Goal: Task Accomplishment & Management: Manage account settings

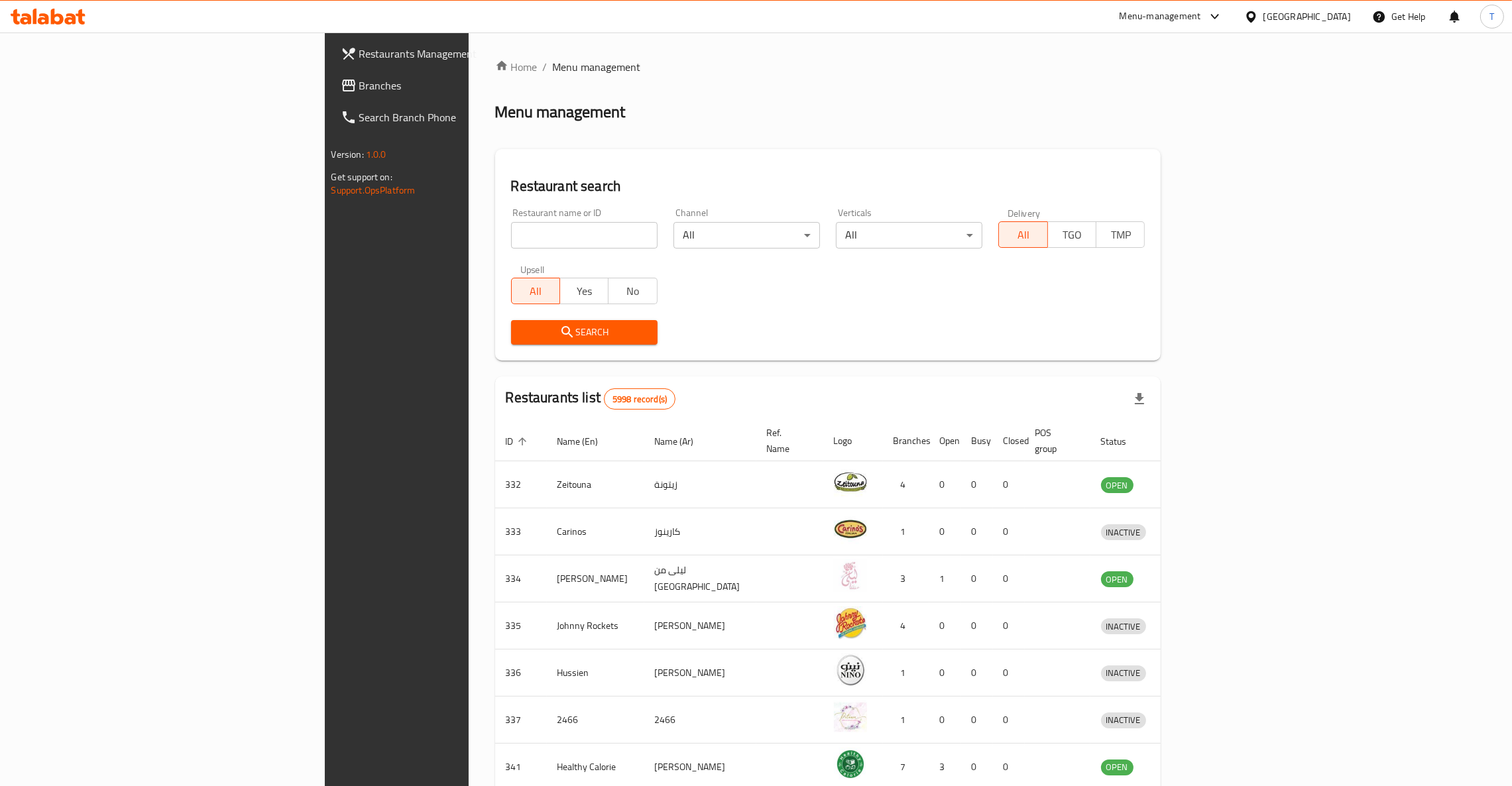
click at [586, 124] on div "Home / Menu management Menu management Restaurant search Restaurant name or ID …" at bounding box center [829, 517] width 667 height 918
click at [511, 230] on input "search" at bounding box center [585, 235] width 147 height 27
type input "Poke Poke"
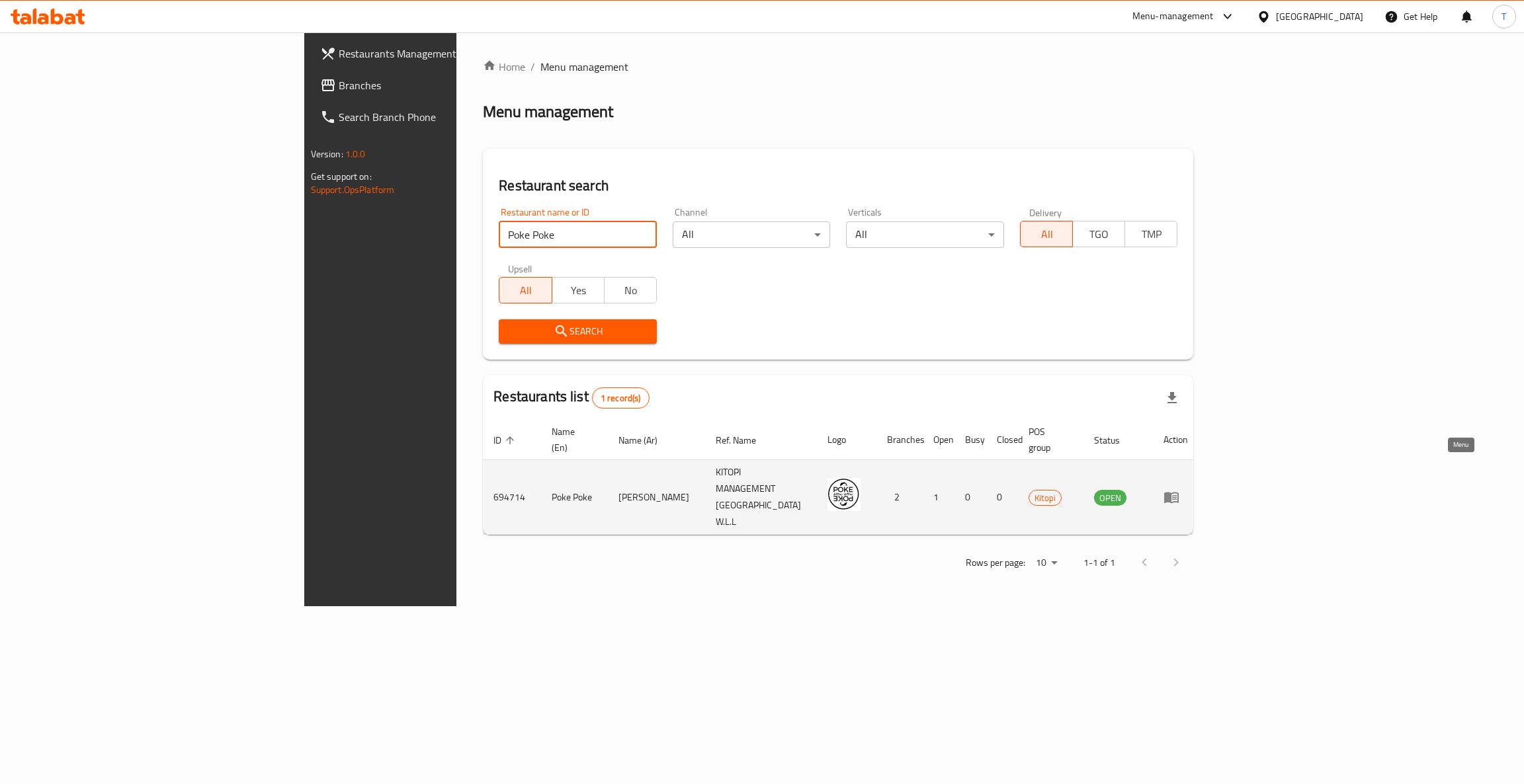
click at [1179, 489] on icon "enhanced table" at bounding box center [1171, 497] width 16 height 16
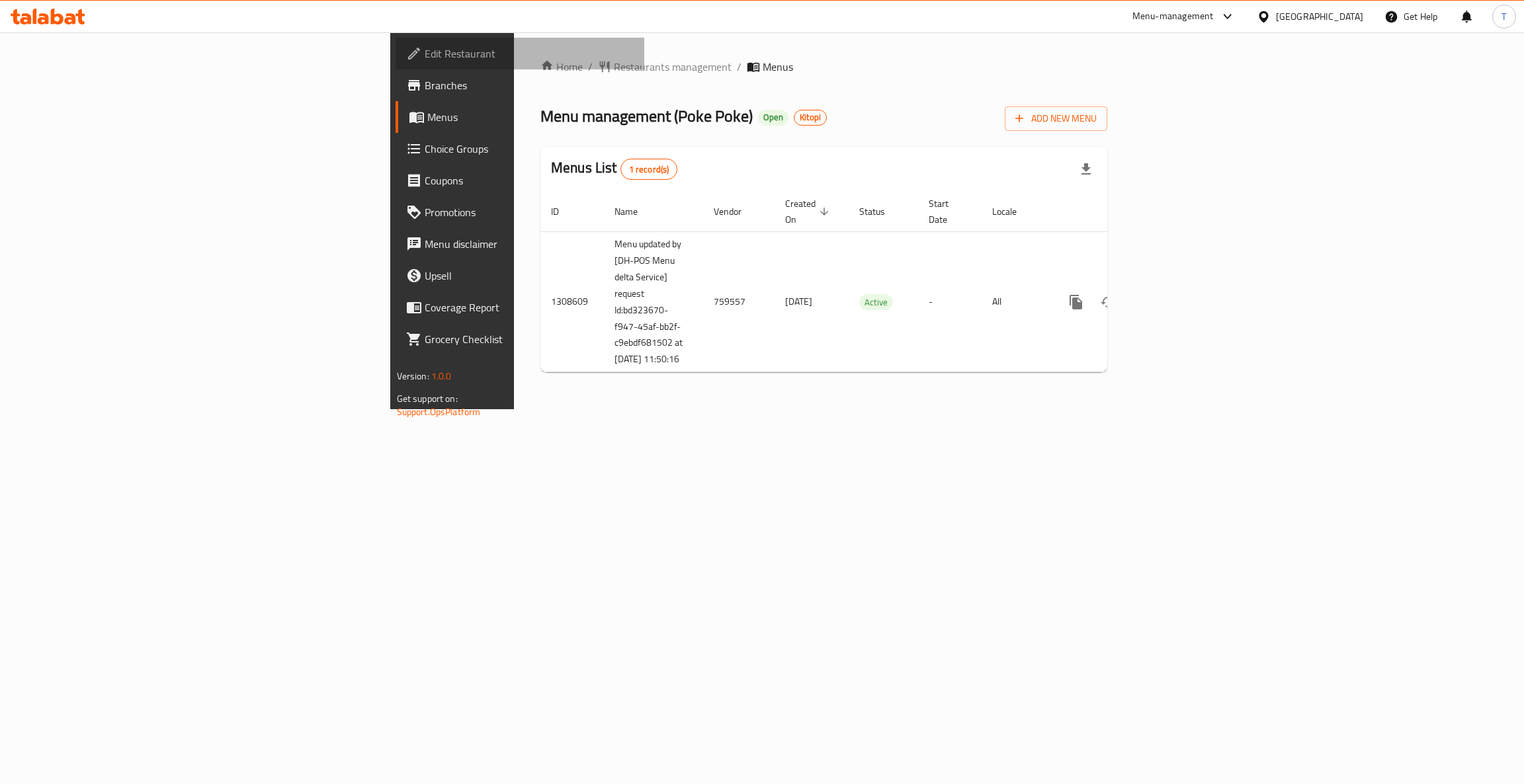
click at [424, 49] on span "Edit Restaurant" at bounding box center [529, 53] width 210 height 16
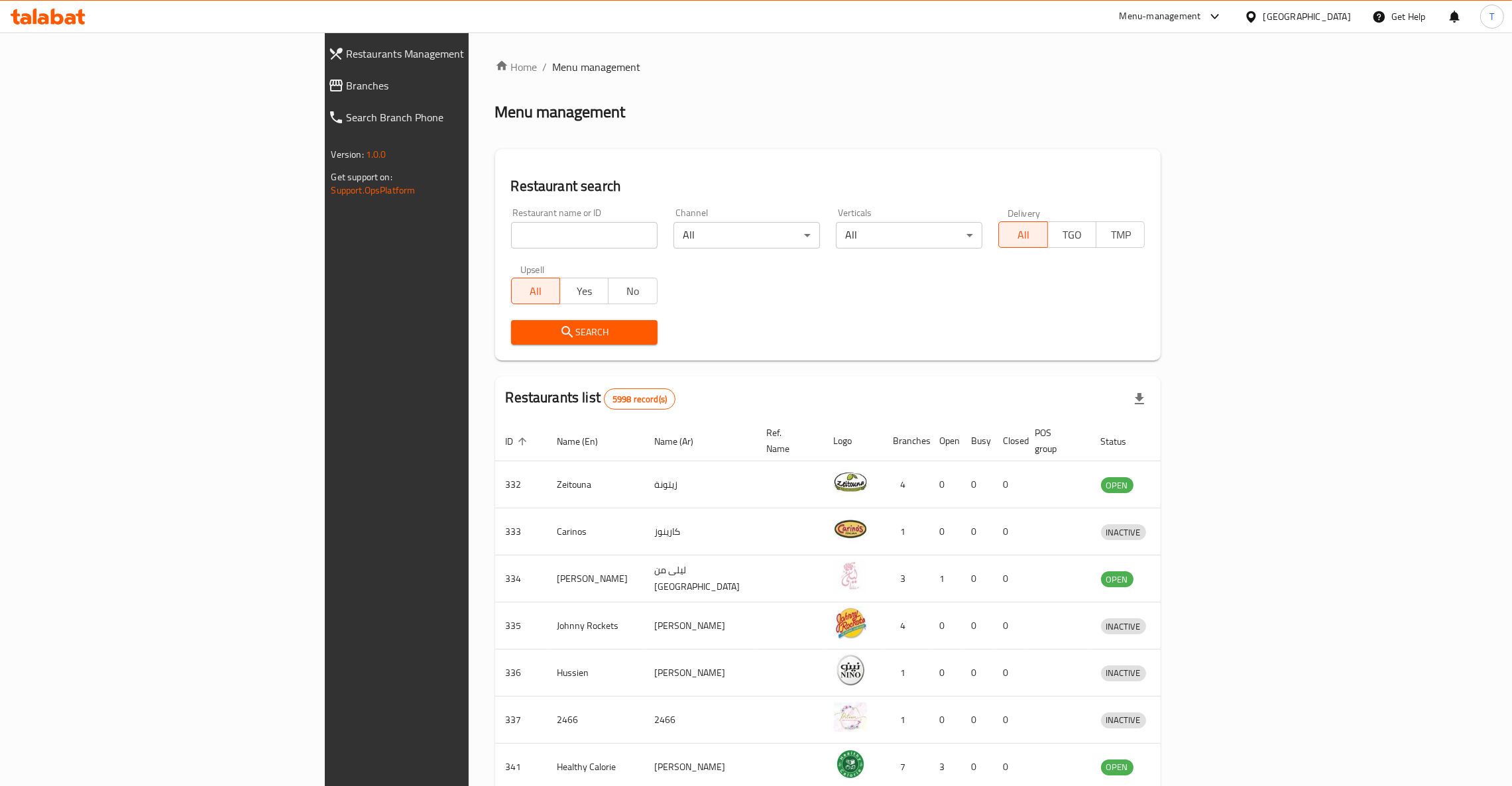
click at [511, 237] on input "search" at bounding box center [585, 235] width 147 height 27
type input "shake shack"
click button "Search" at bounding box center [585, 332] width 147 height 24
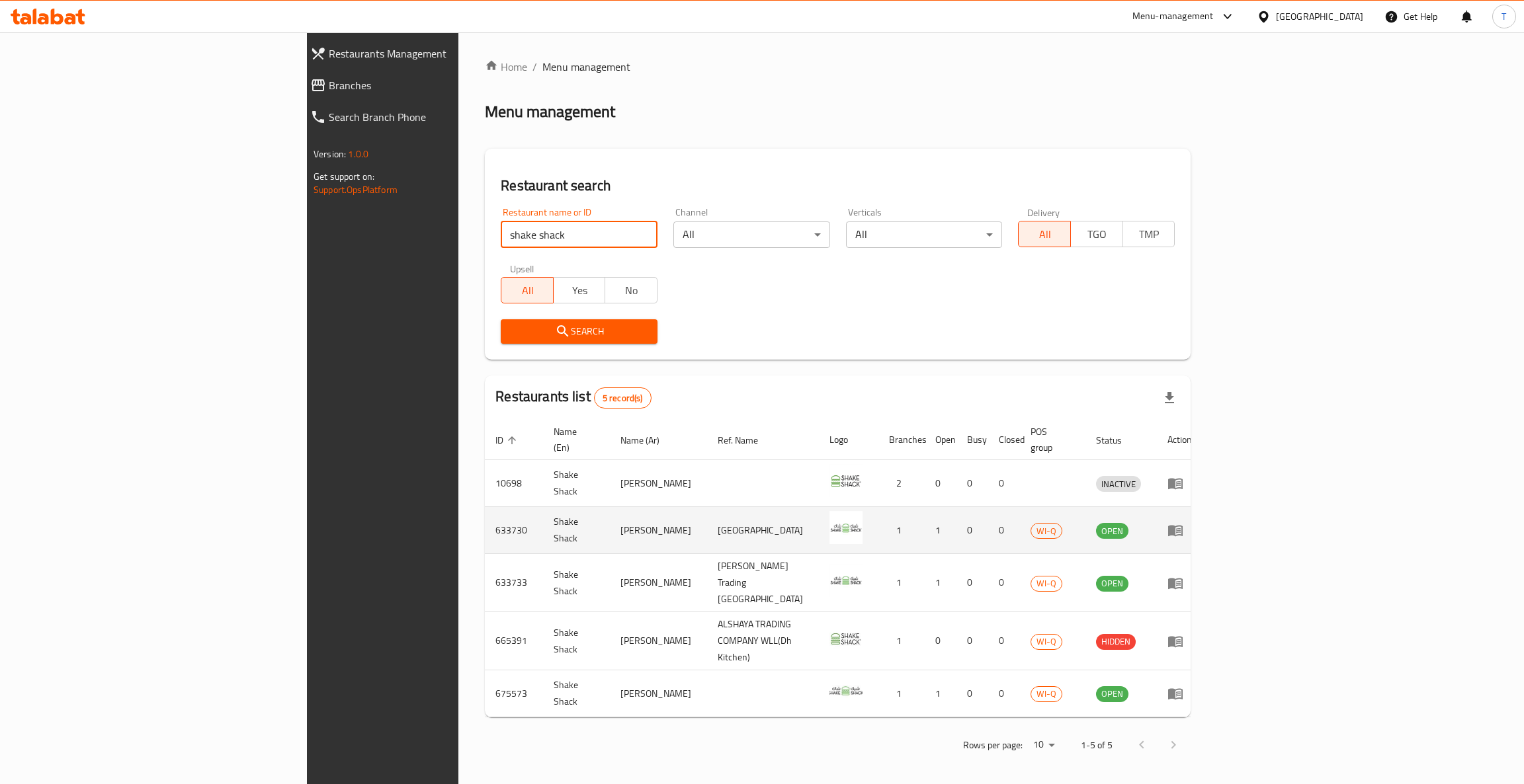
click at [1183, 526] on icon "enhanced table" at bounding box center [1175, 531] width 15 height 11
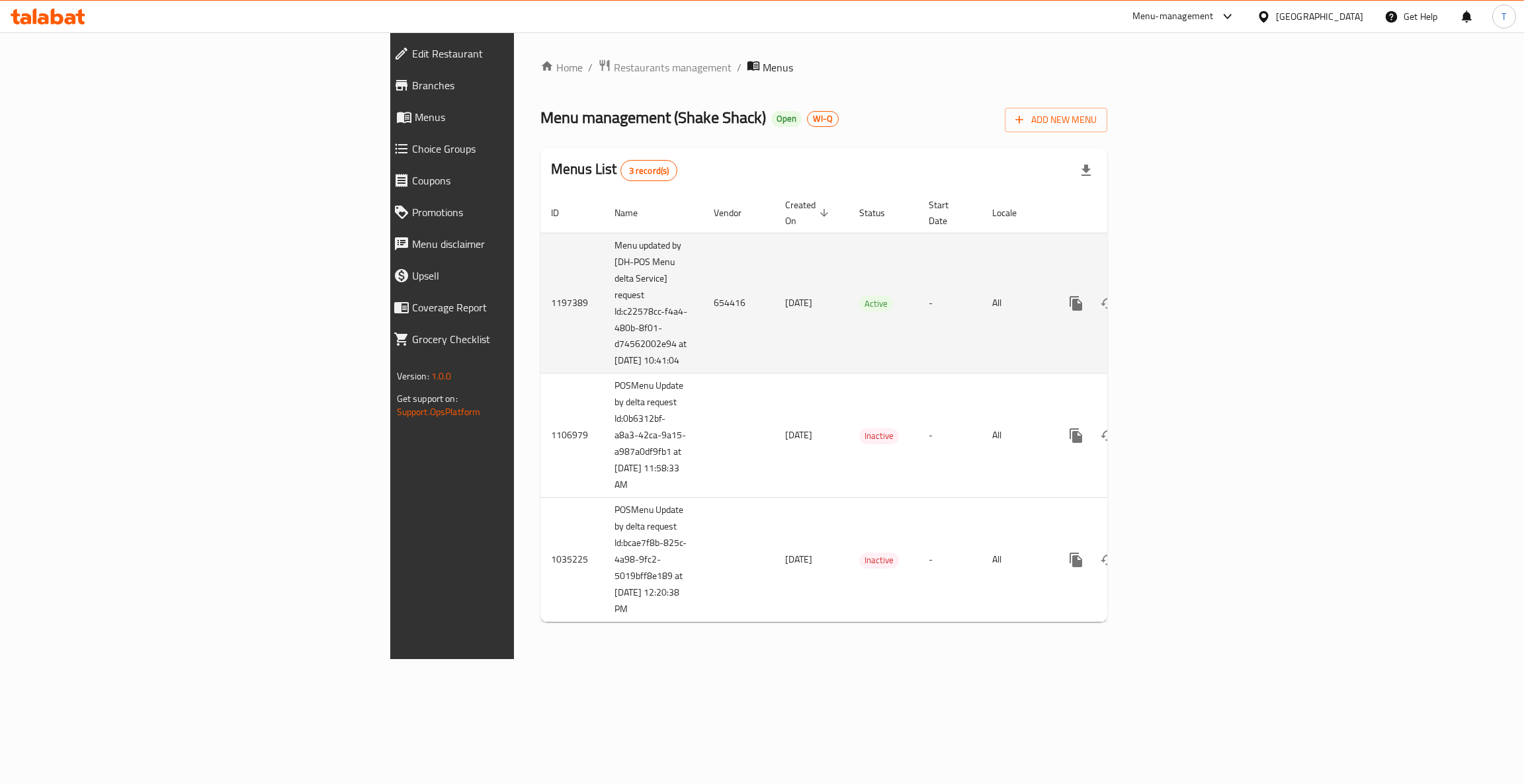
click at [1179, 299] on icon "enhanced table" at bounding box center [1171, 303] width 16 height 16
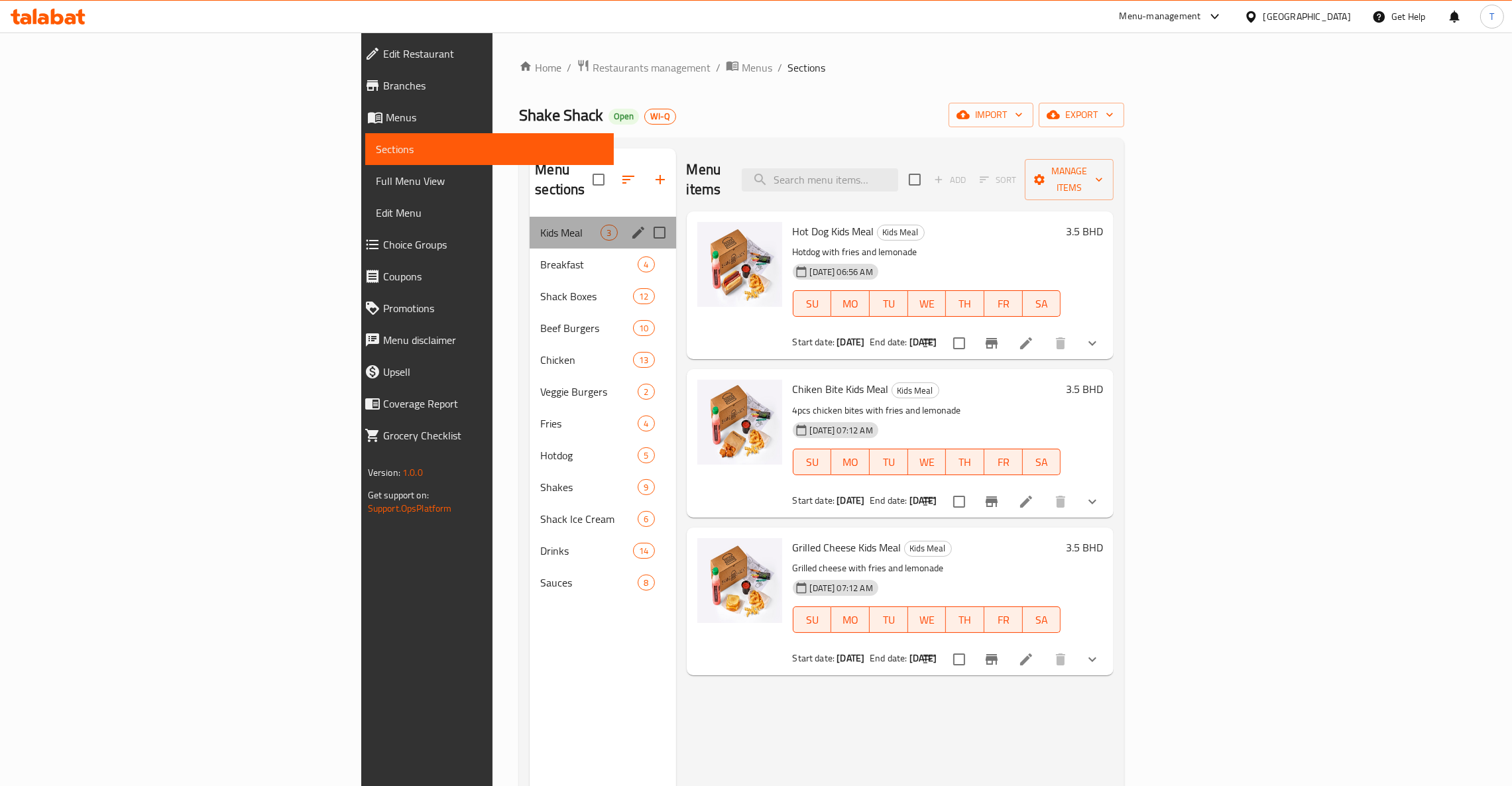
click at [529, 217] on div "Kids Meal 3" at bounding box center [602, 232] width 146 height 32
click at [541, 257] on span "Breakfast" at bounding box center [570, 265] width 61 height 16
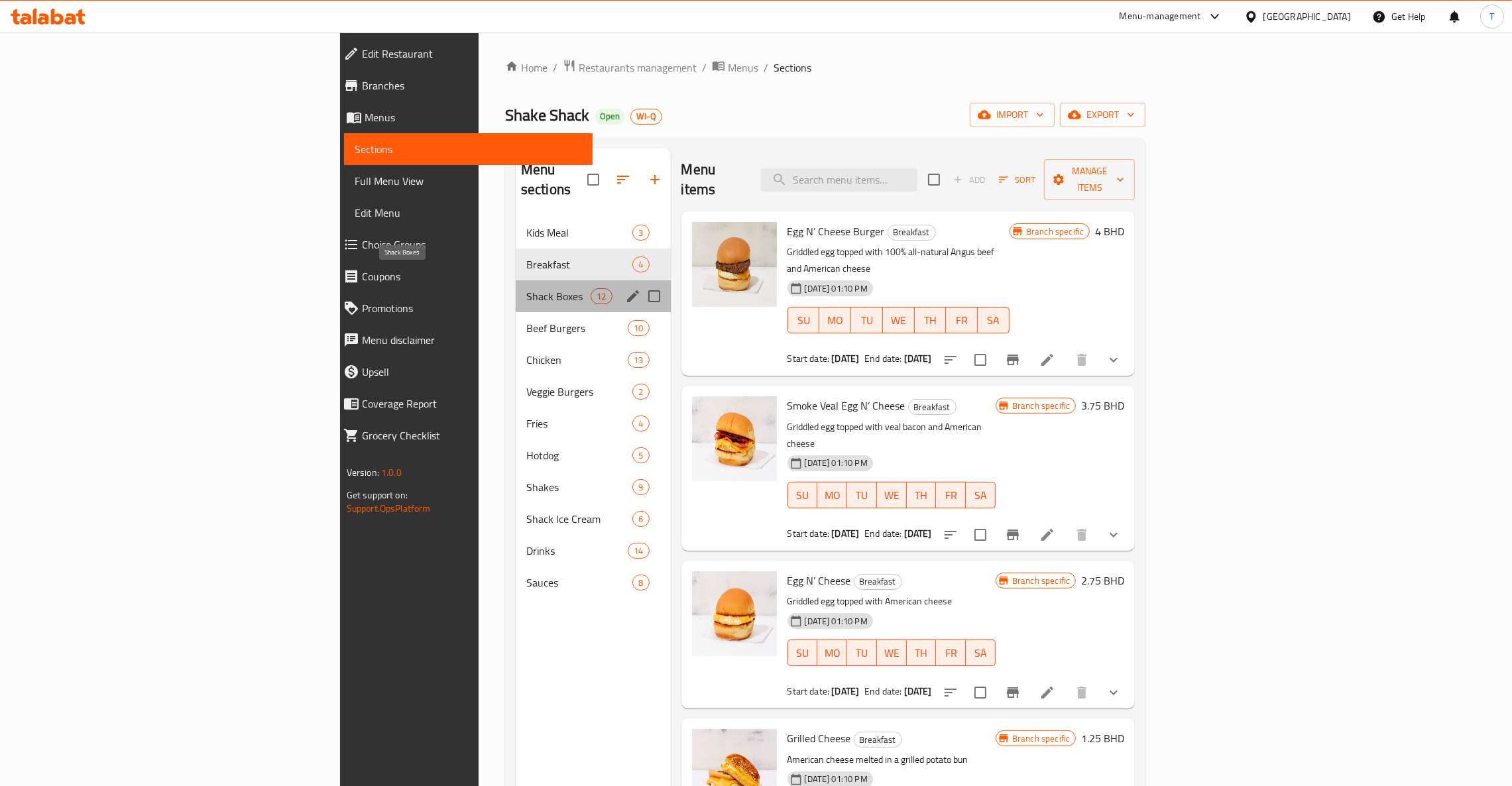
click at [526, 288] on span "Shack Boxes" at bounding box center [559, 296] width 65 height 16
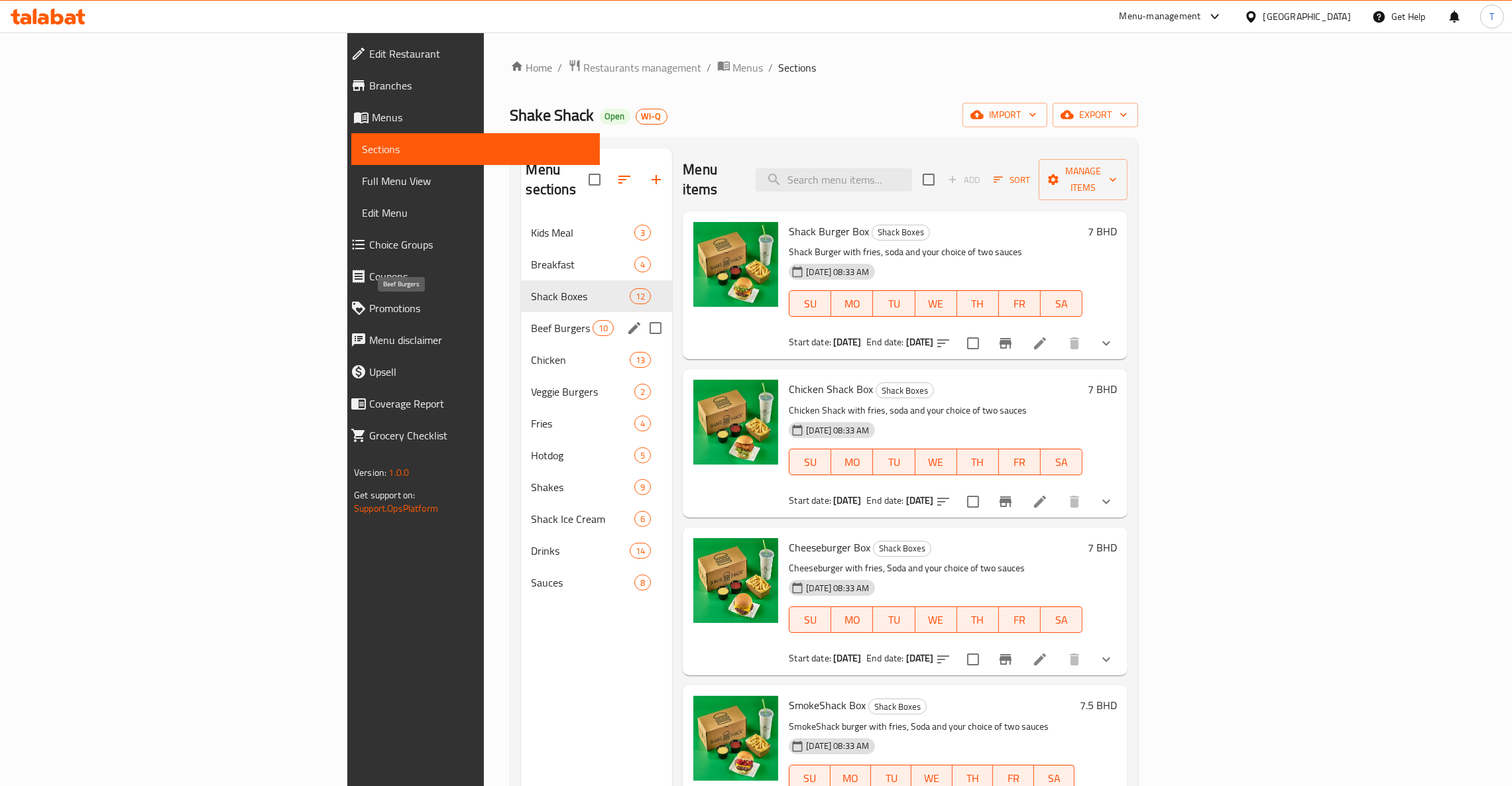
click at [532, 320] on span "Beef Burgers" at bounding box center [563, 328] width 61 height 16
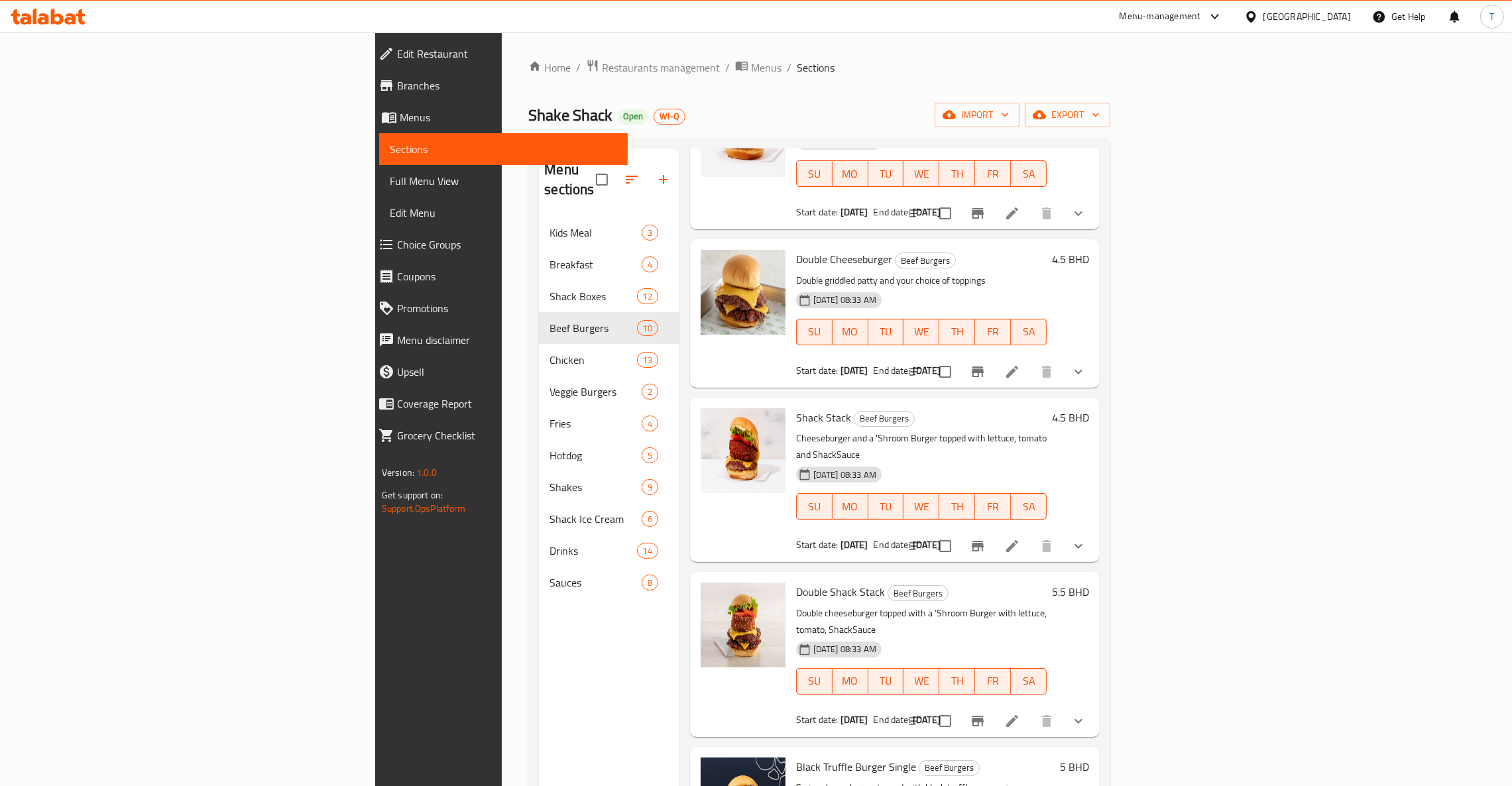
scroll to position [826, 0]
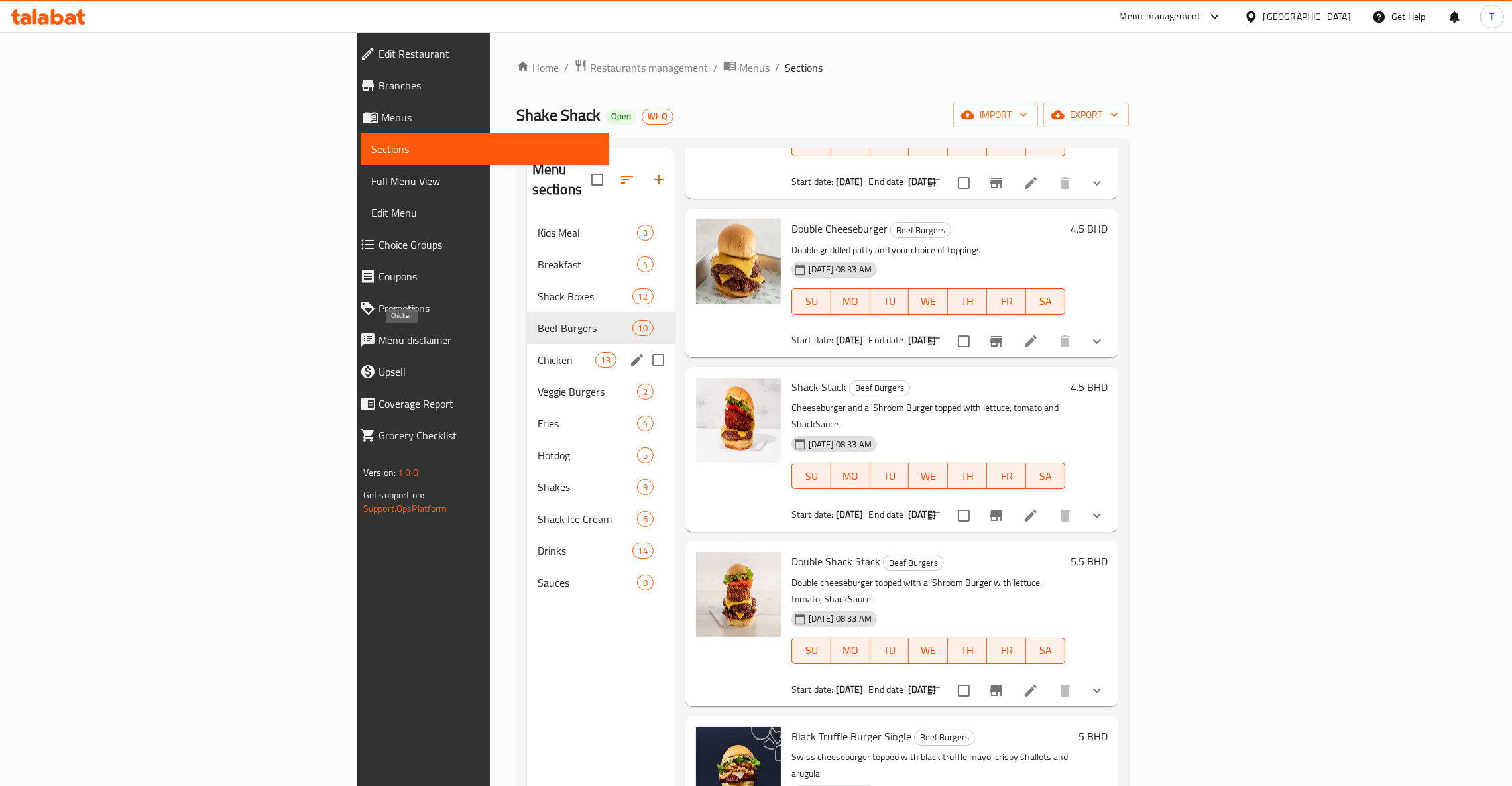
click at [537, 352] on span "Chicken" at bounding box center [566, 360] width 58 height 16
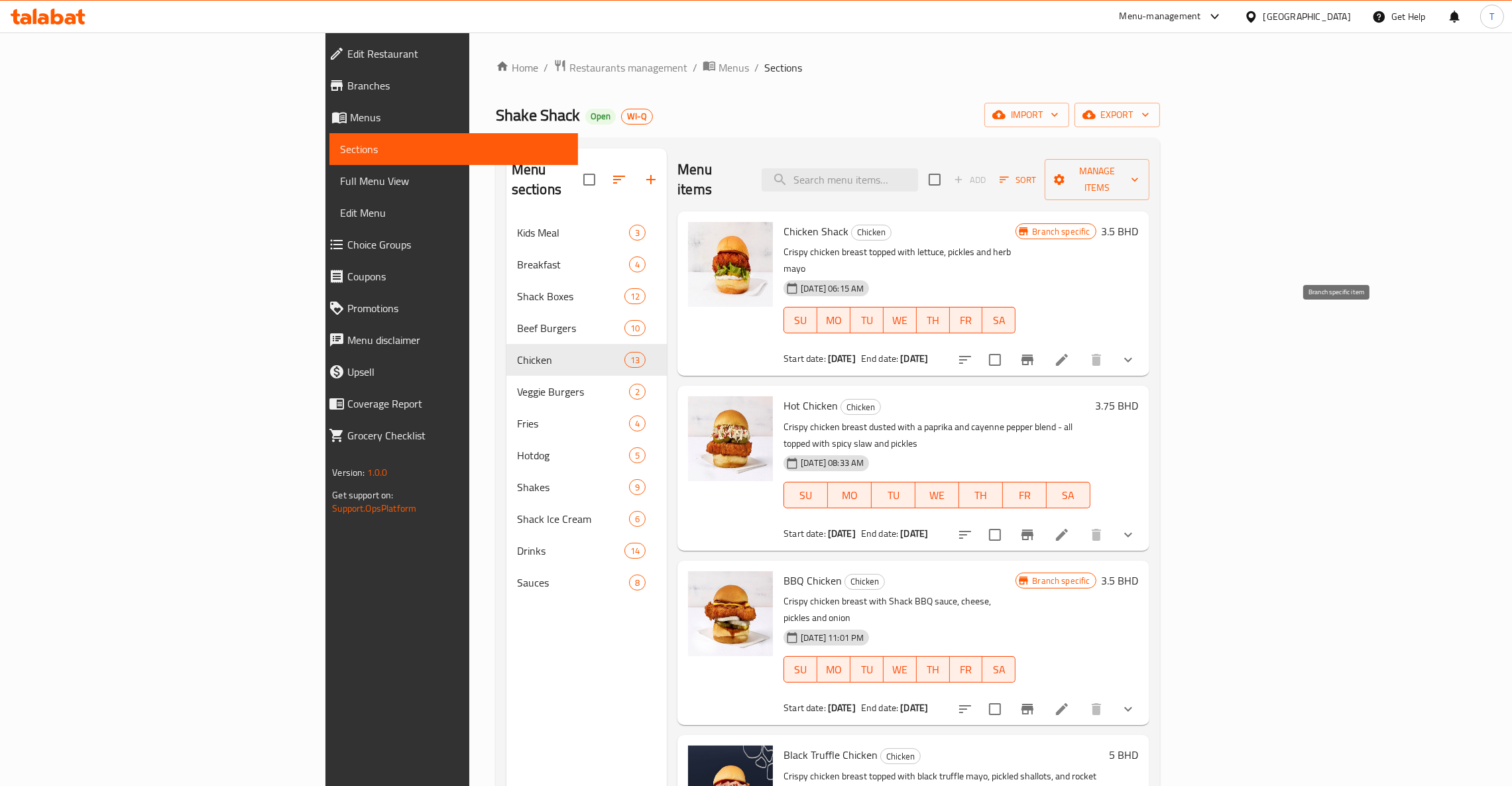
click at [1035, 352] on icon "Branch-specific-item" at bounding box center [1027, 360] width 16 height 16
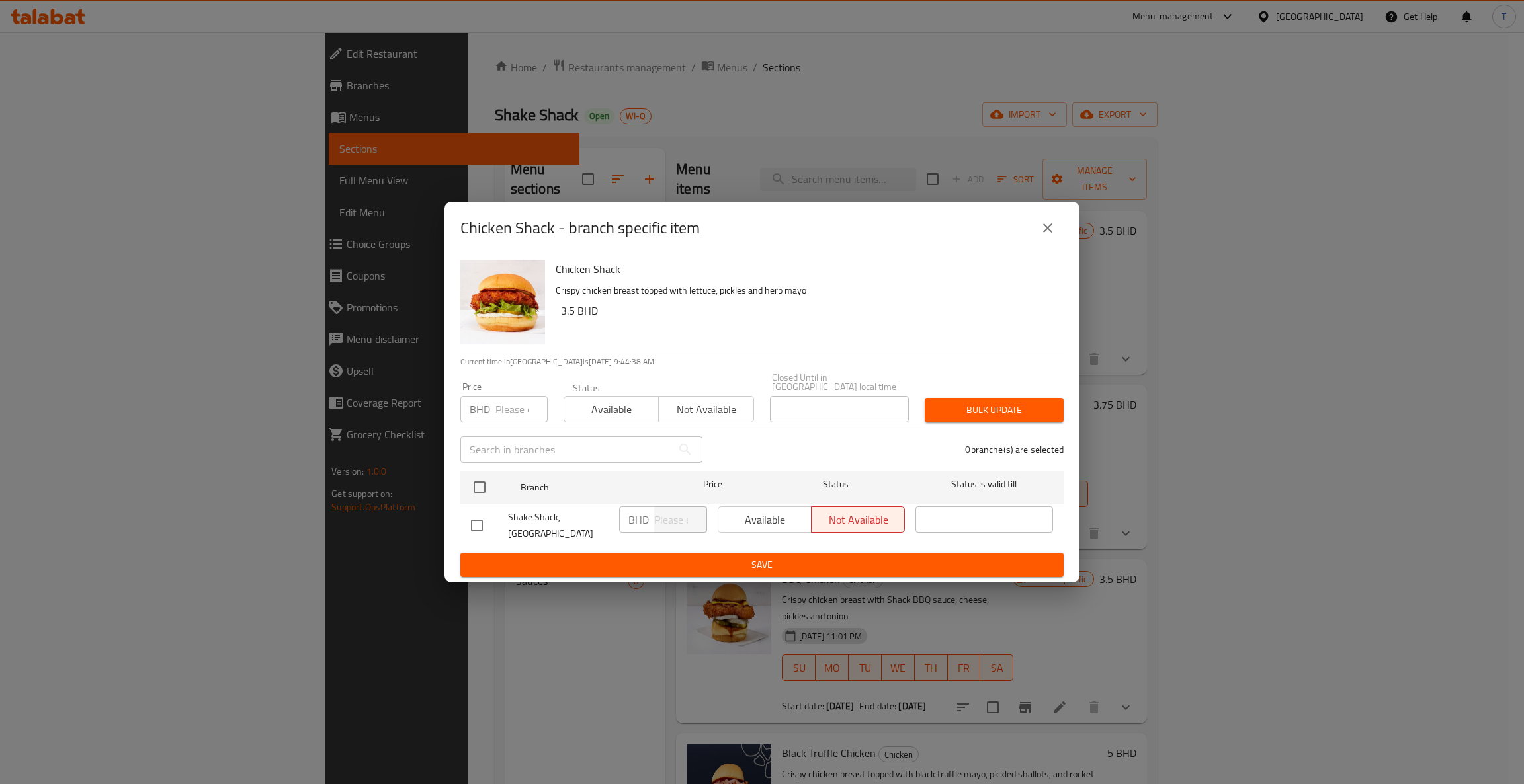
click at [740, 513] on div "Available Not available" at bounding box center [811, 520] width 187 height 27
click at [612, 403] on span "Available" at bounding box center [611, 409] width 84 height 19
click at [1048, 236] on icon "close" at bounding box center [1048, 228] width 16 height 16
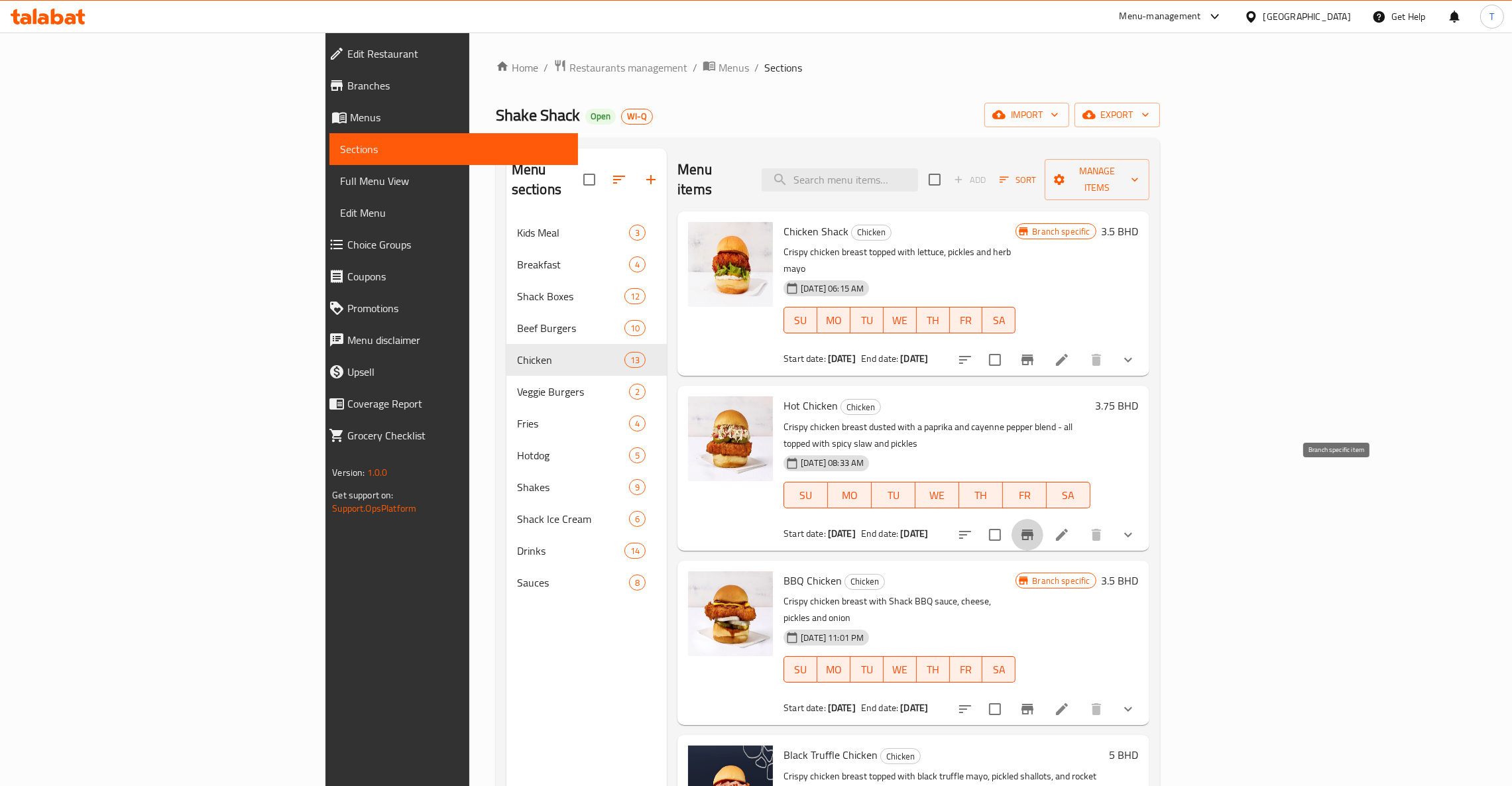
click at [1034, 529] on icon "Branch-specific-item" at bounding box center [1027, 534] width 12 height 10
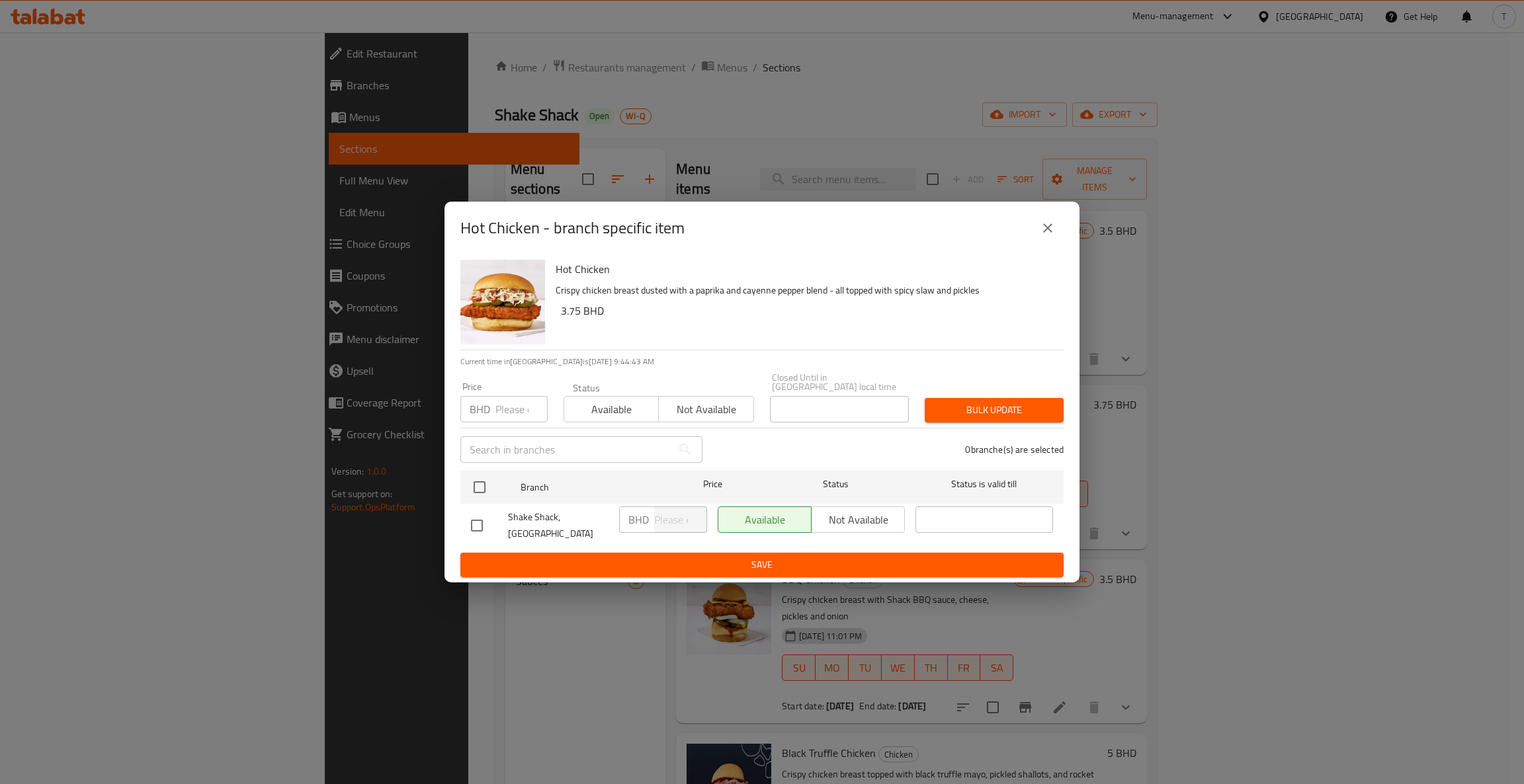
click at [1051, 227] on icon "close" at bounding box center [1048, 228] width 16 height 16
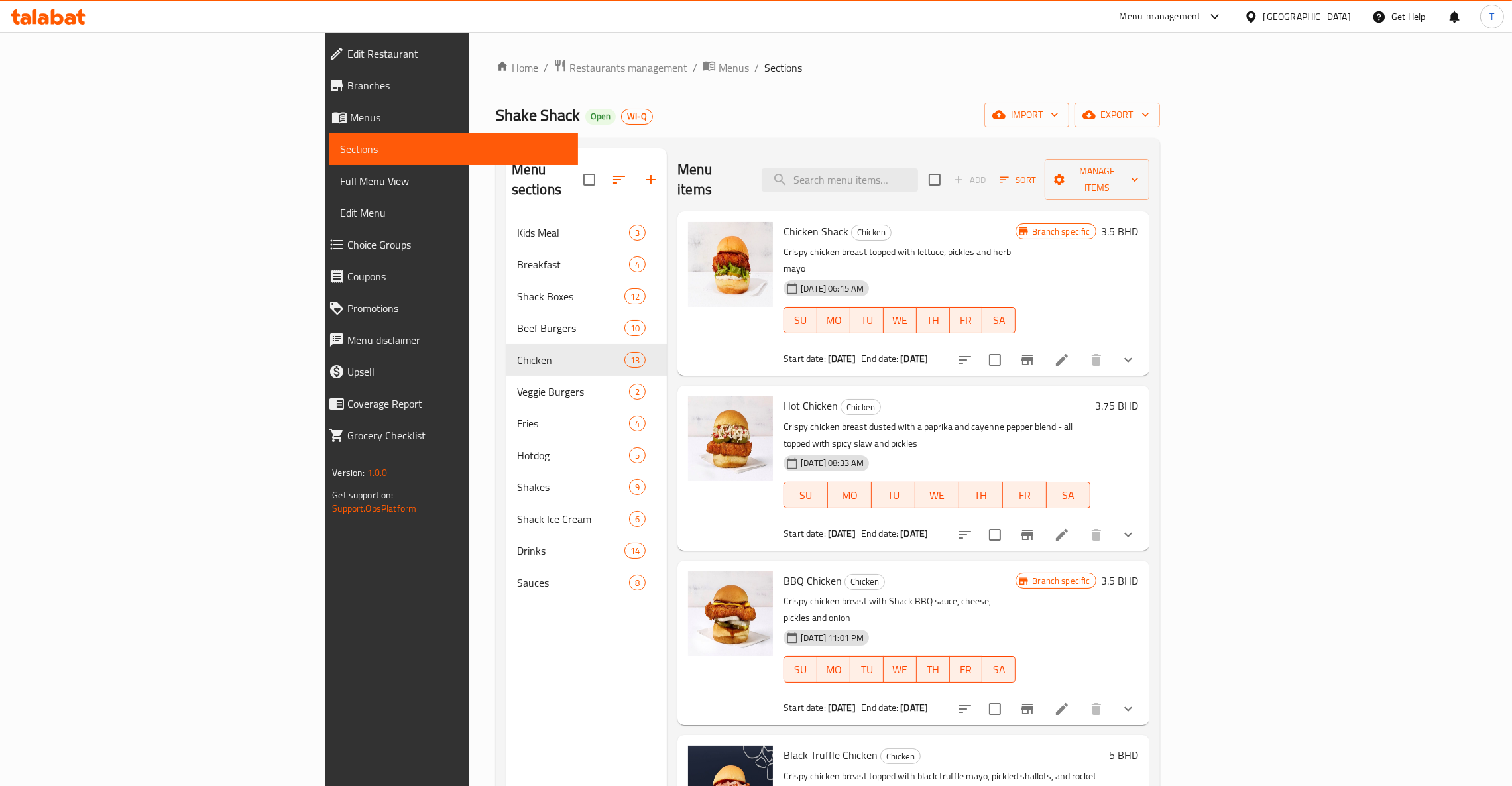
click at [1034, 354] on icon "Branch-specific-item" at bounding box center [1027, 359] width 12 height 10
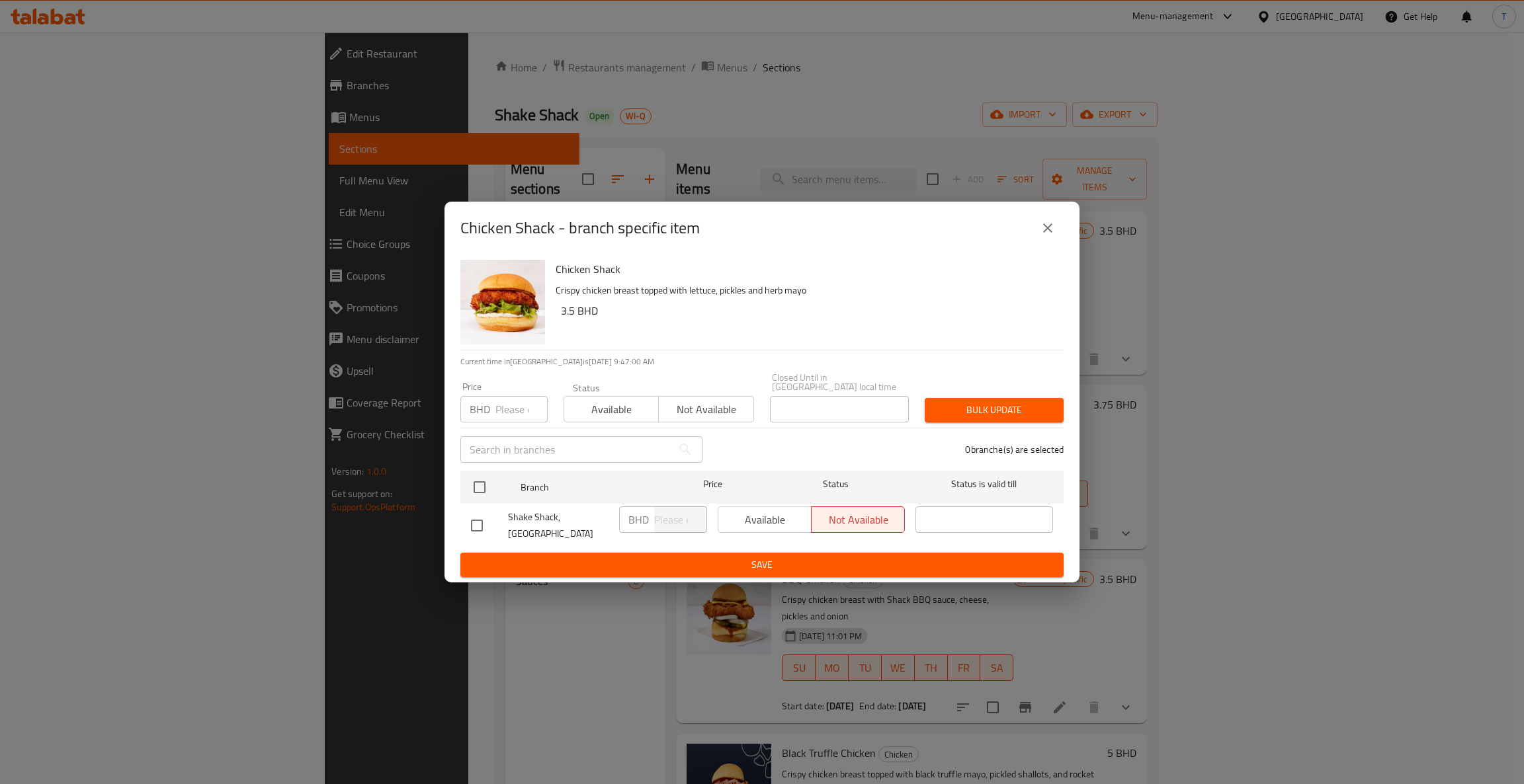
click at [1042, 236] on icon "close" at bounding box center [1048, 228] width 16 height 16
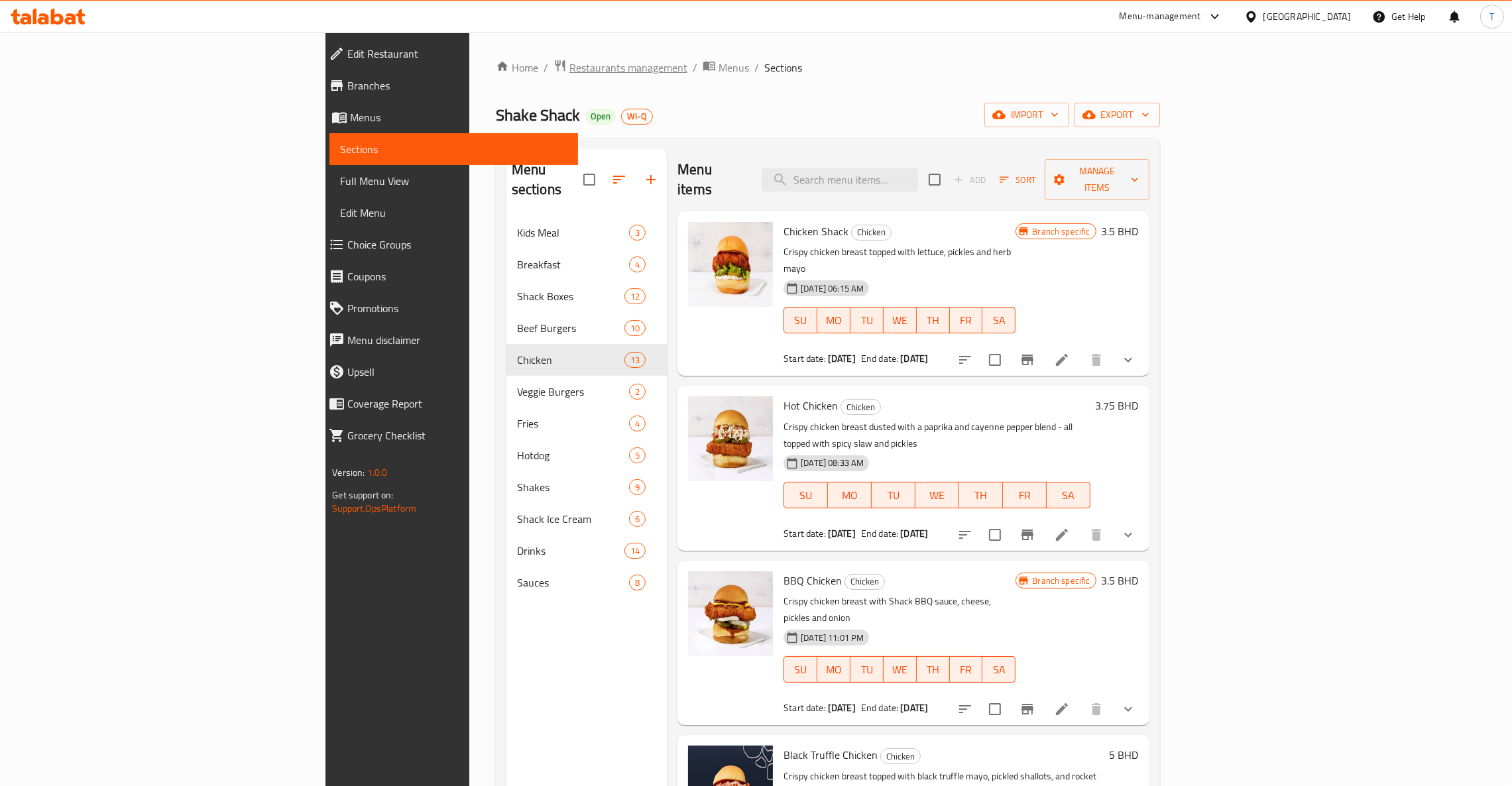
click at [570, 74] on span "Restaurants management" at bounding box center [629, 68] width 118 height 16
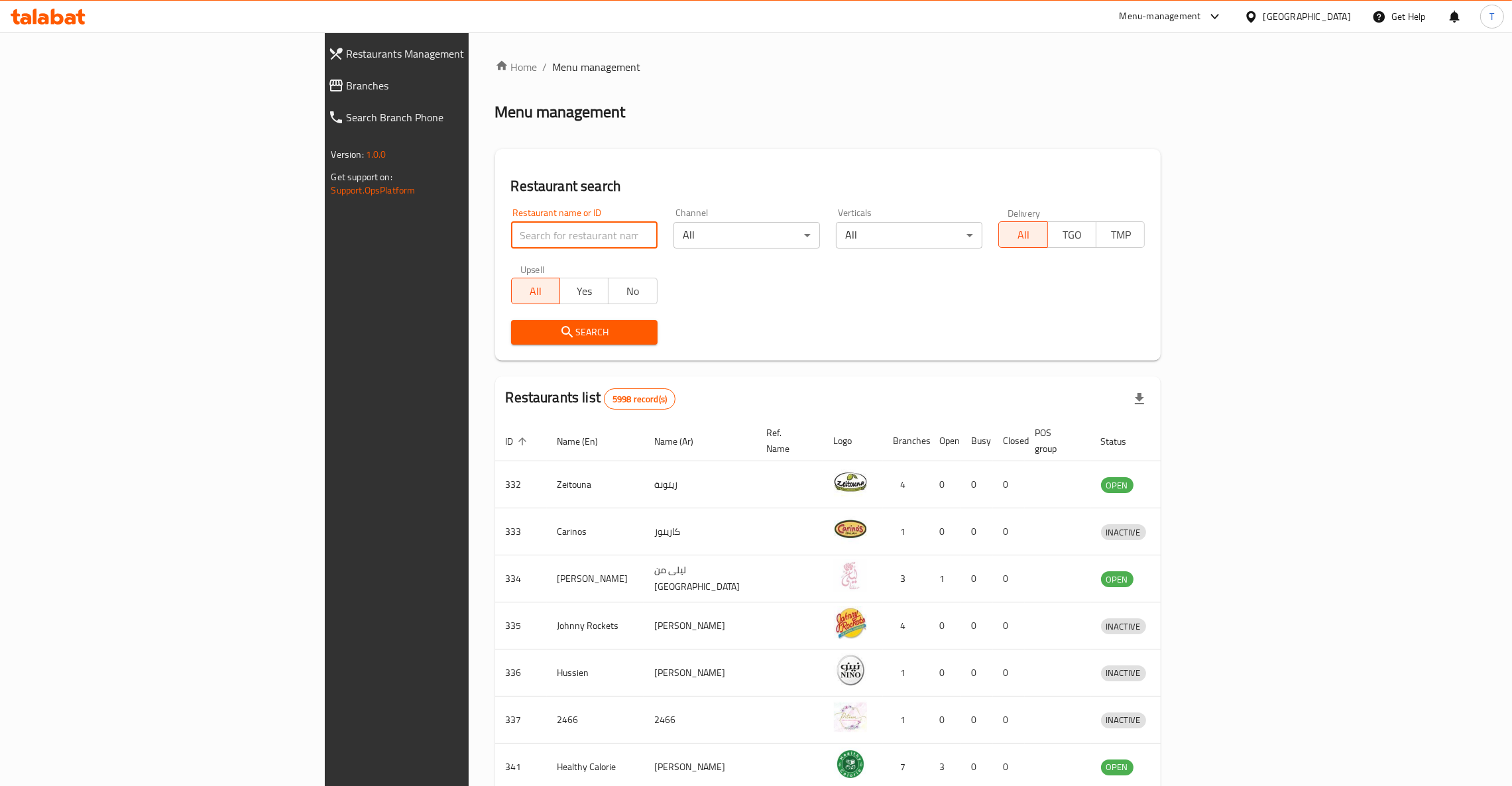
click at [511, 231] on input "search" at bounding box center [585, 235] width 147 height 27
click button "Search" at bounding box center [585, 332] width 147 height 24
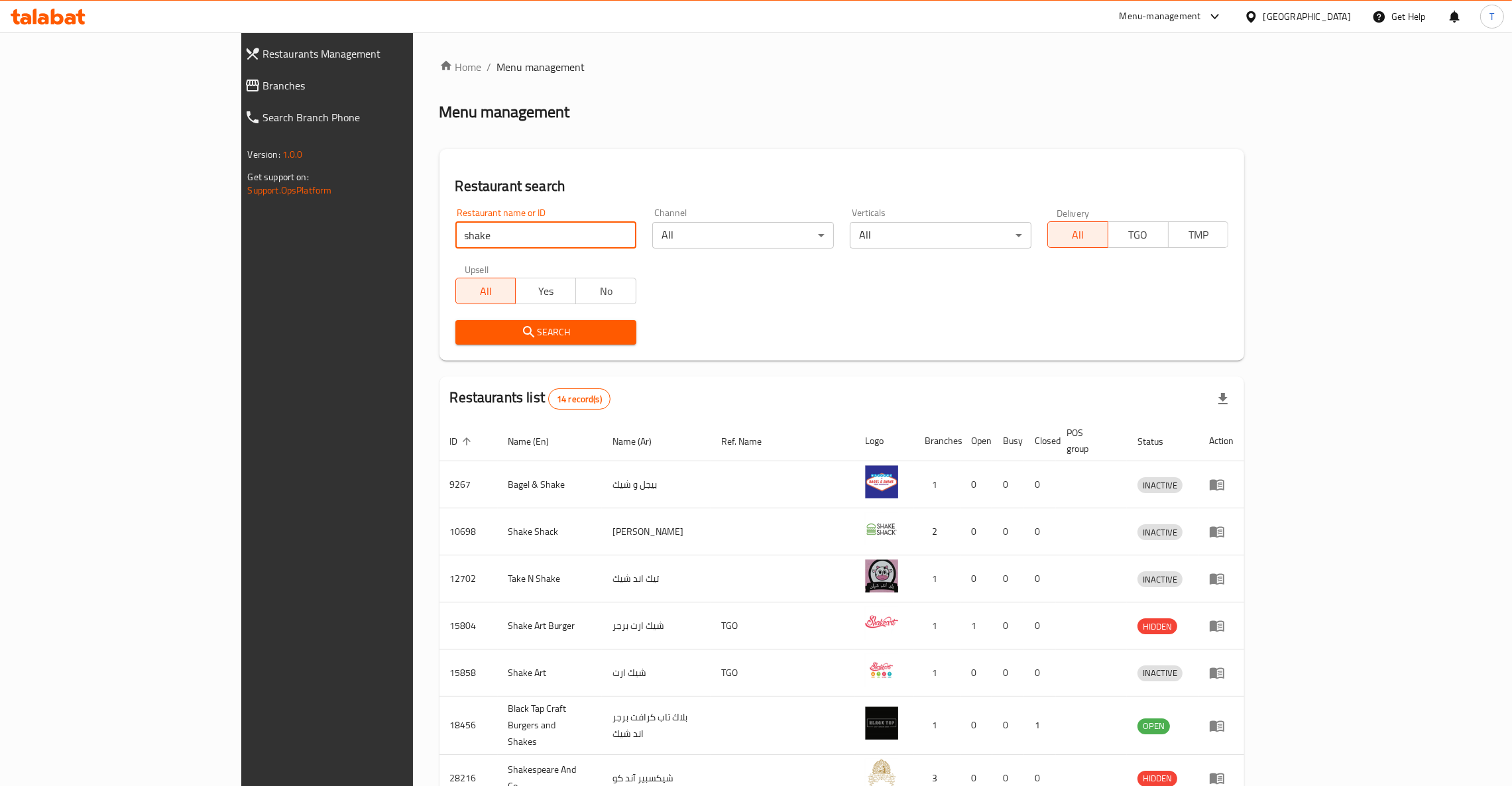
type input "shake shack"
click button "Search" at bounding box center [546, 332] width 182 height 24
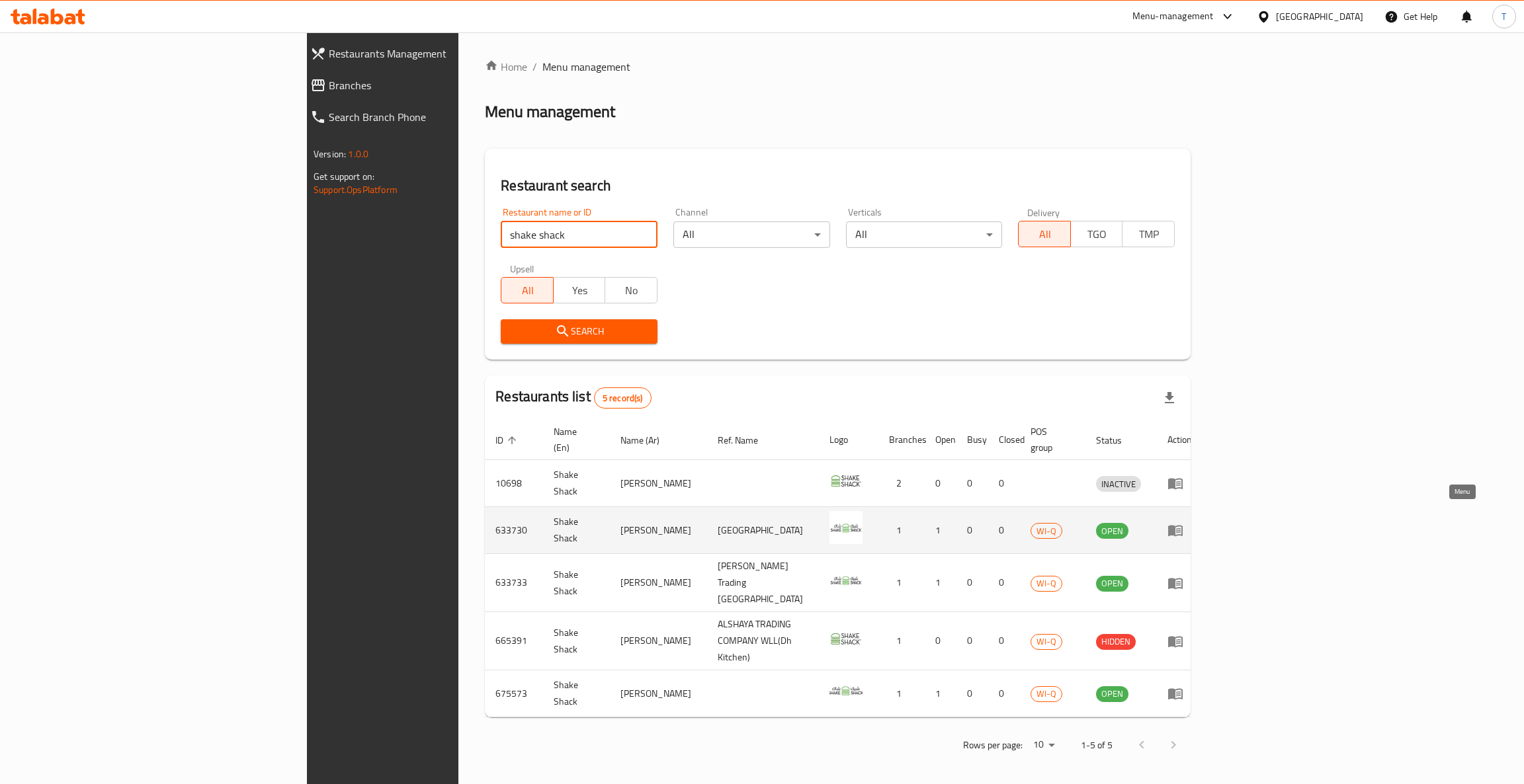
click at [1181, 528] on icon "enhanced table" at bounding box center [1178, 530] width 5 height 5
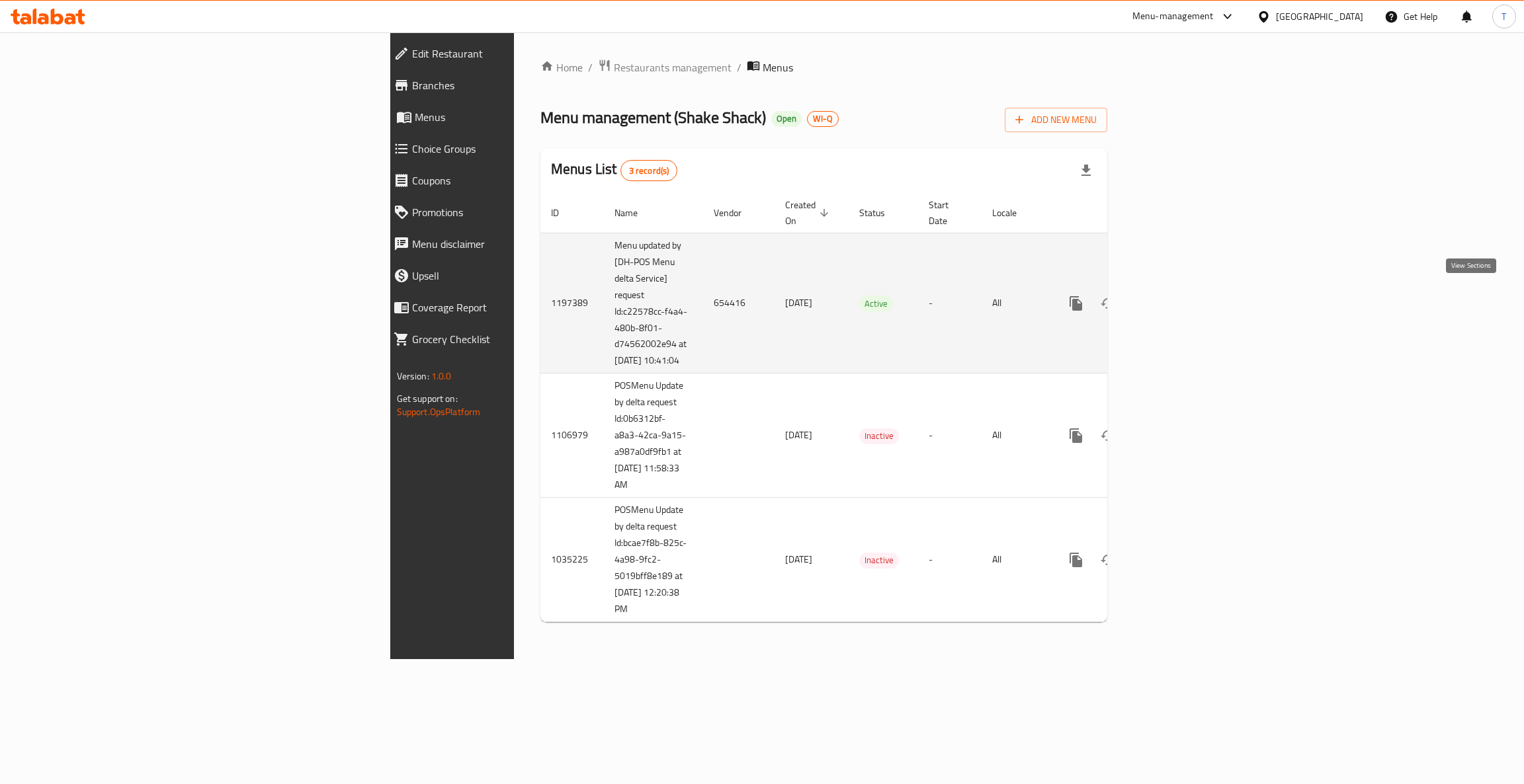
click at [1179, 297] on icon "enhanced table" at bounding box center [1171, 303] width 16 height 16
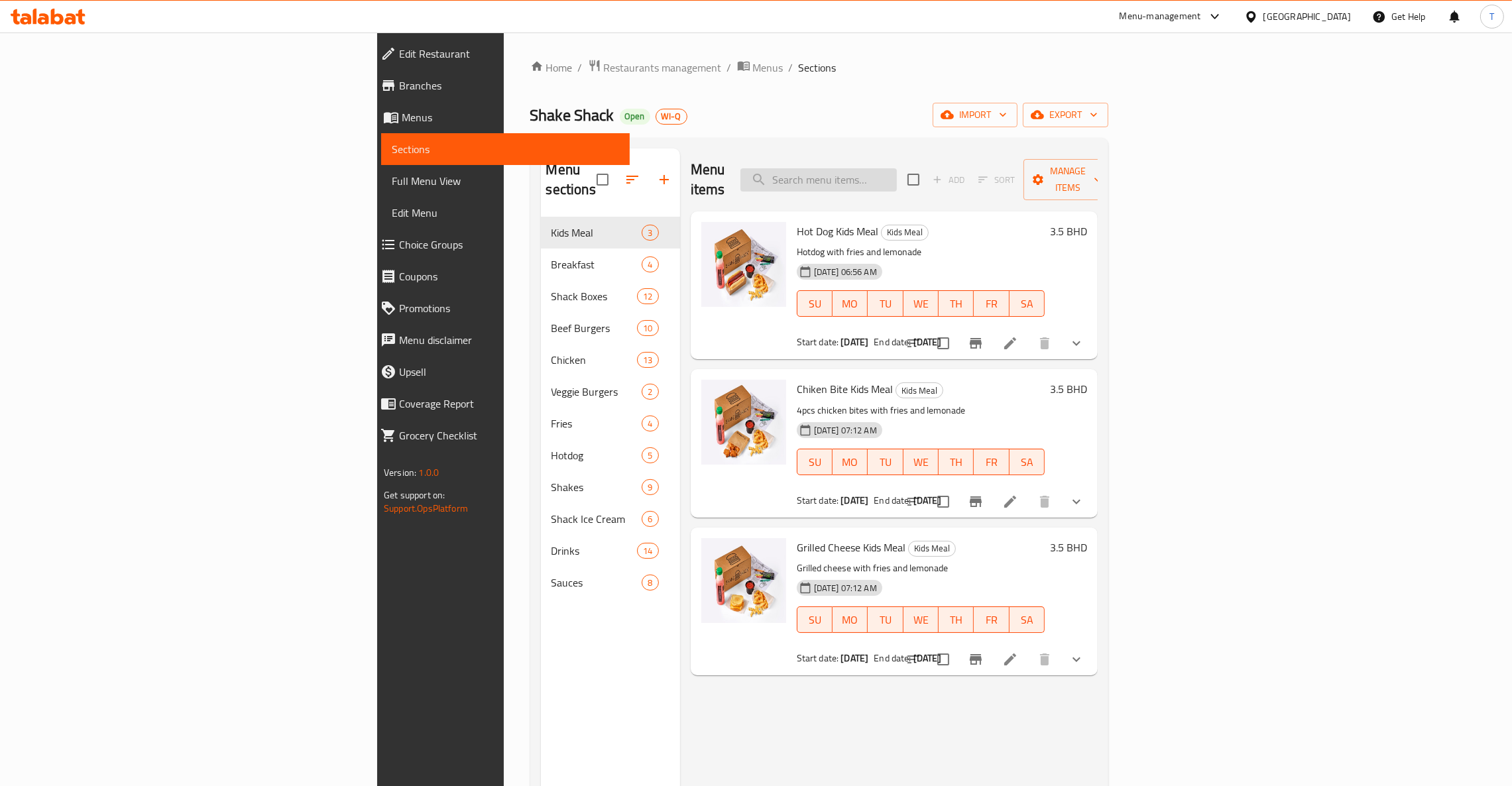
click at [897, 169] on input "search" at bounding box center [819, 180] width 157 height 23
type input "s"
click at [552, 288] on span "Shack Boxes" at bounding box center [594, 296] width 86 height 16
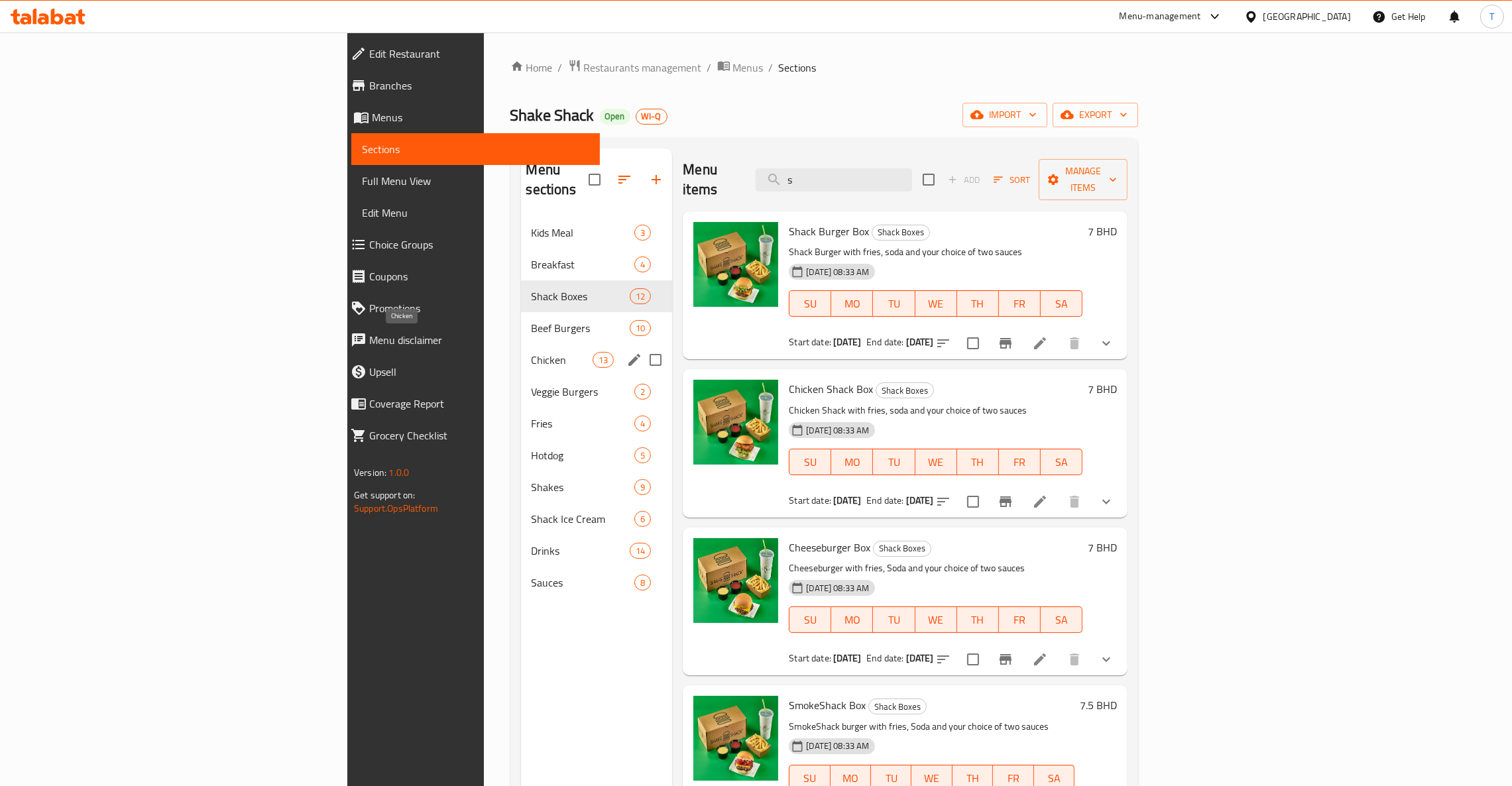
click at [532, 352] on span "Chicken" at bounding box center [563, 360] width 61 height 16
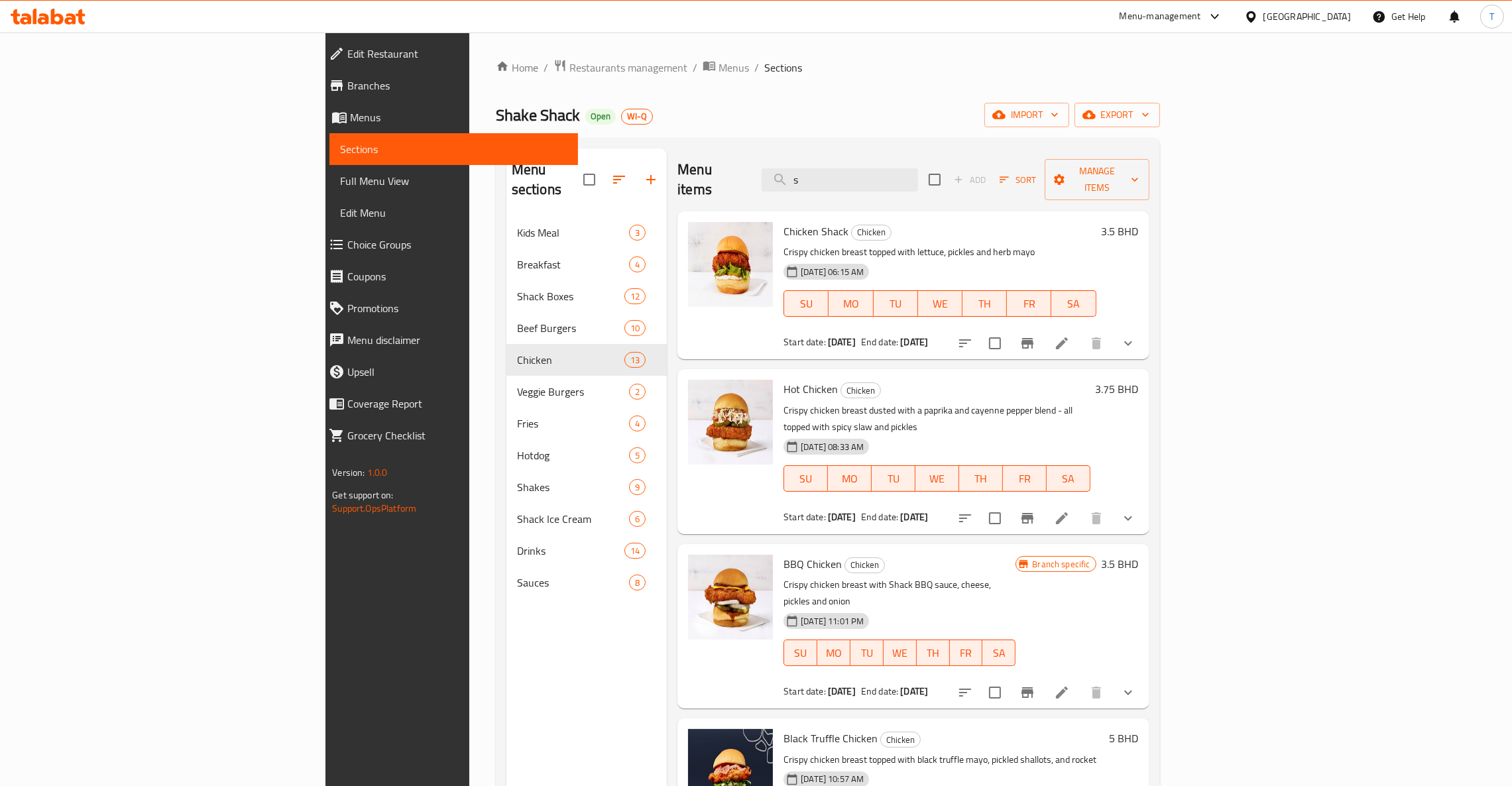
click at [1044, 332] on button "Branch-specific-item" at bounding box center [1027, 343] width 32 height 32
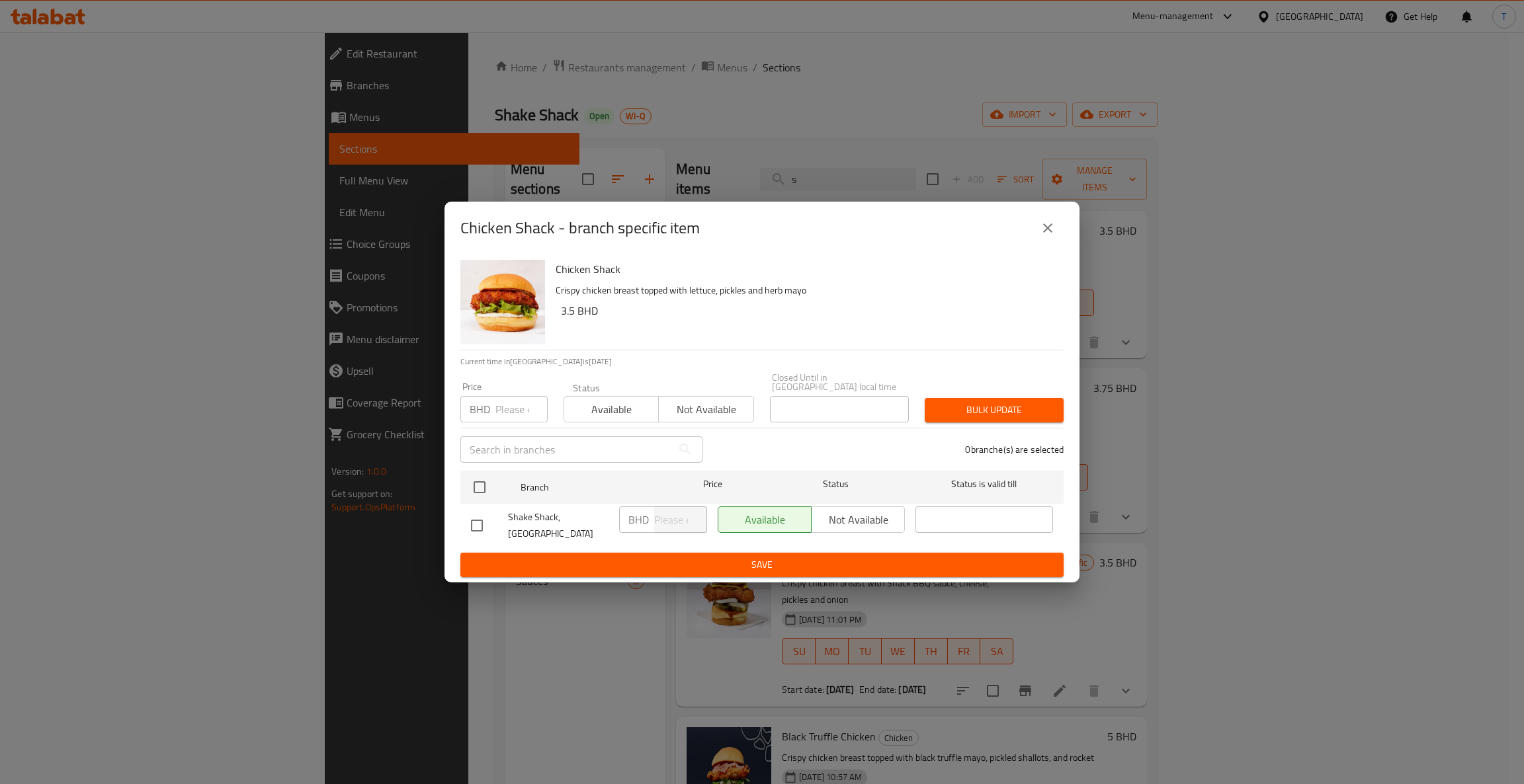
click at [1037, 234] on button "close" at bounding box center [1048, 228] width 31 height 31
